Goal: Information Seeking & Learning: Check status

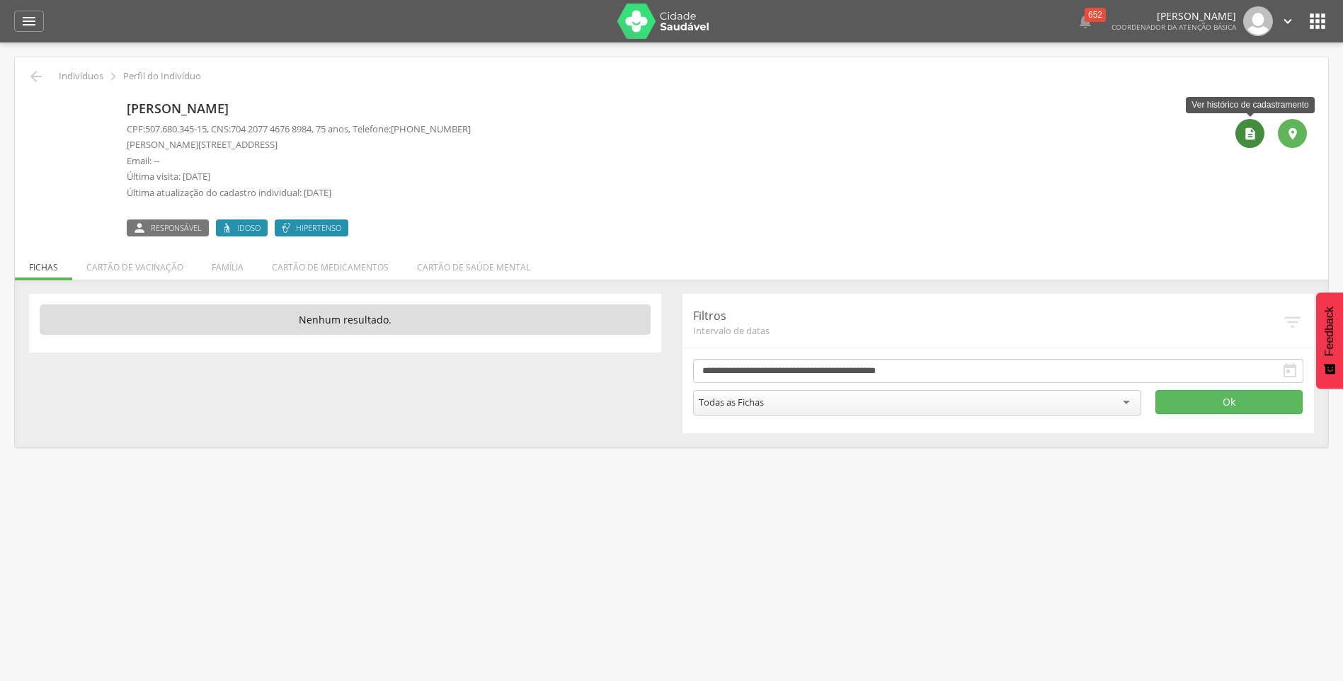
click at [1249, 137] on icon "" at bounding box center [1250, 134] width 14 height 14
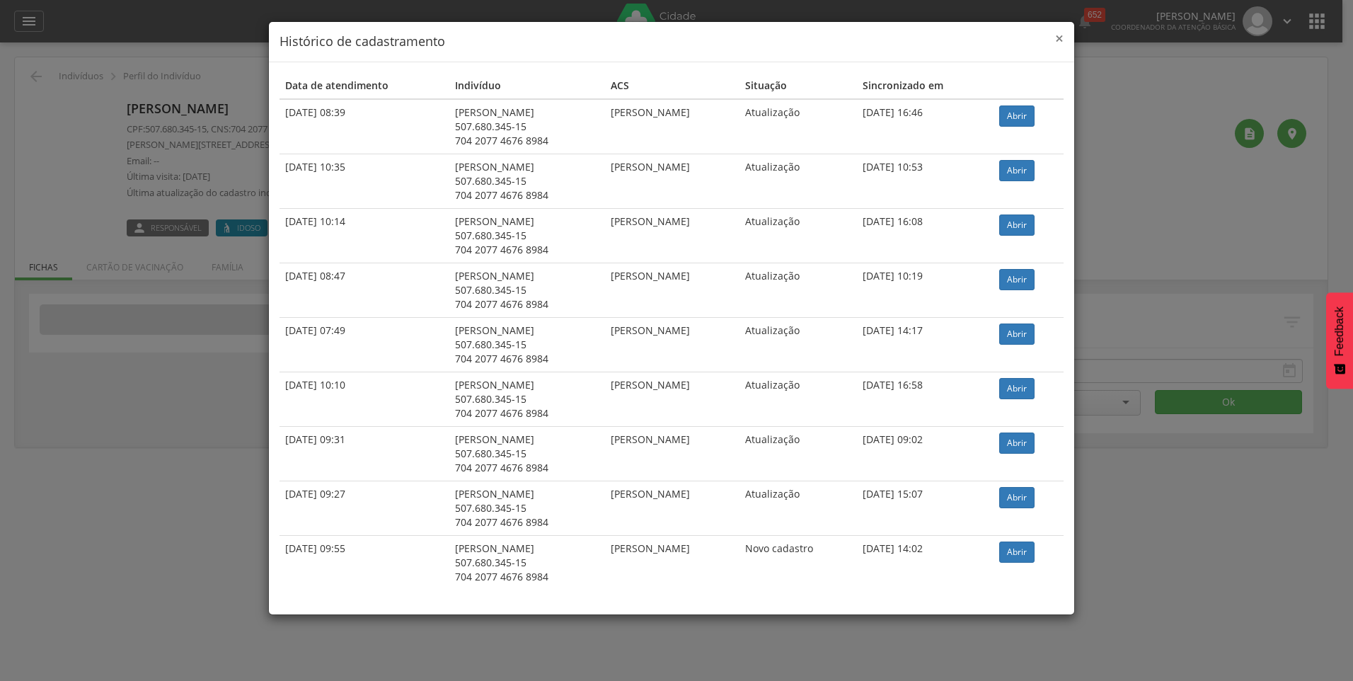
click at [1057, 37] on span "×" at bounding box center [1059, 38] width 8 height 20
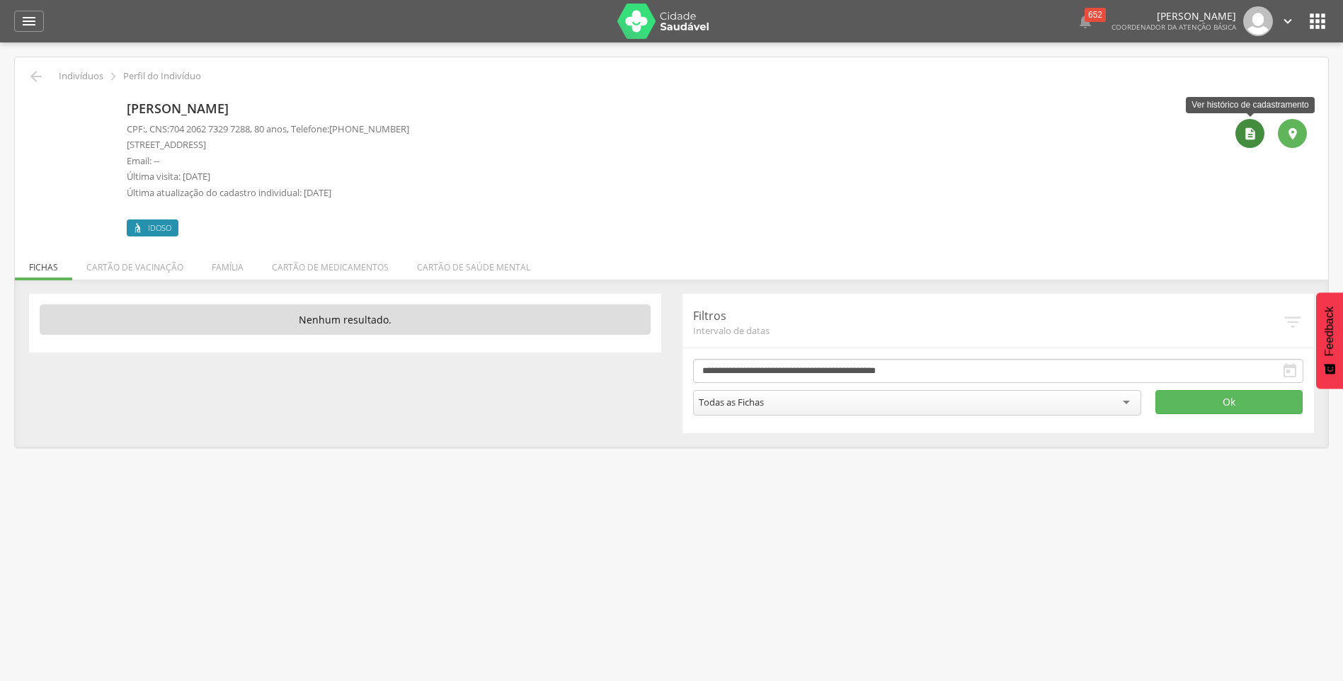
click at [1245, 133] on icon "" at bounding box center [1250, 134] width 14 height 14
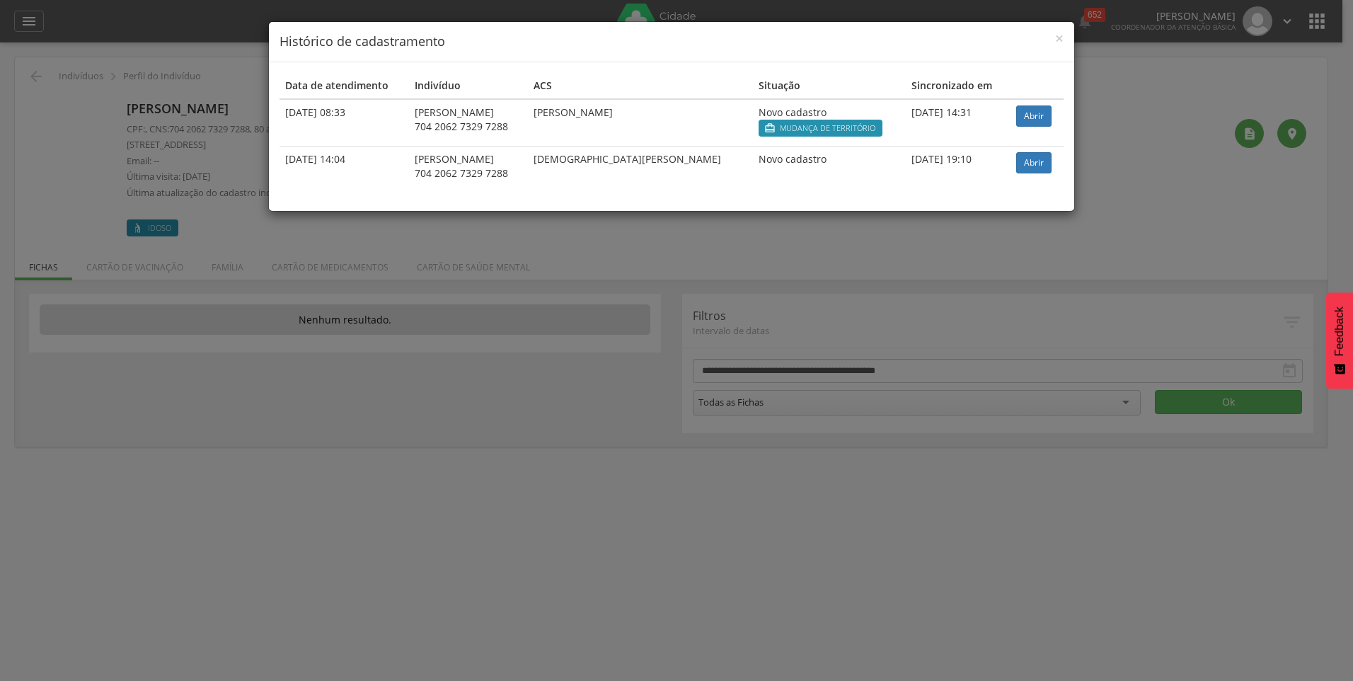
drag, startPoint x: 570, startPoint y: 110, endPoint x: 704, endPoint y: 114, distance: 133.8
click at [704, 114] on td "[PERSON_NAME]" at bounding box center [640, 122] width 225 height 47
drag, startPoint x: 704, startPoint y: 114, endPoint x: 820, endPoint y: 129, distance: 117.7
click at [820, 129] on span "Mudança de território" at bounding box center [828, 127] width 96 height 11
click at [1040, 115] on link "Abrir" at bounding box center [1033, 115] width 35 height 21
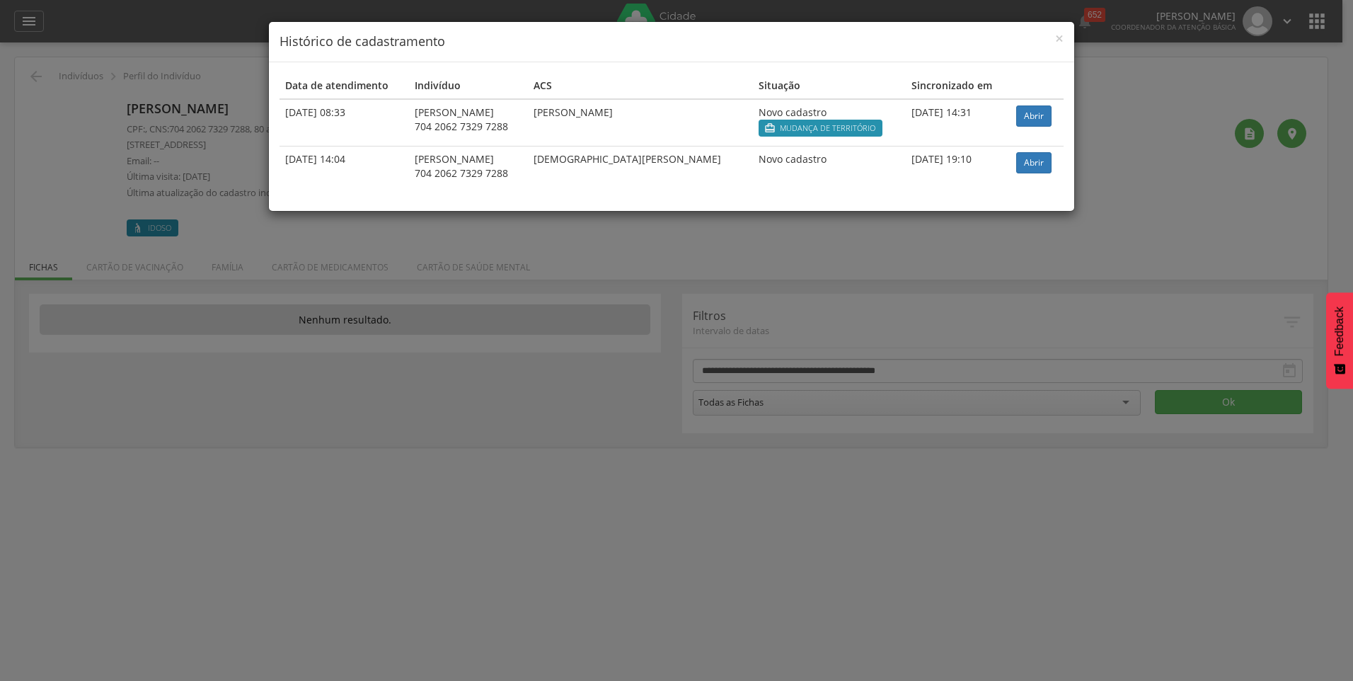
click at [124, 527] on div "× Histórico de cadastramento Data de atendimento Indivíduo ACS Situação Sincron…" at bounding box center [676, 340] width 1353 height 681
